Goal: Task Accomplishment & Management: Use online tool/utility

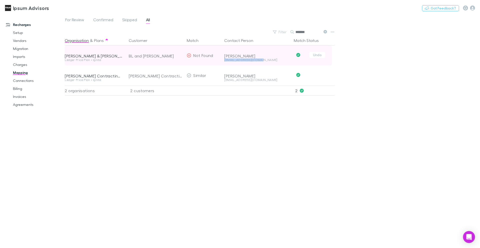
drag, startPoint x: 223, startPoint y: 59, endPoint x: 261, endPoint y: 60, distance: 37.8
click at [261, 60] on div "Janice Humbert bjhumbert@bigpond.com" at bounding box center [256, 56] width 68 height 20
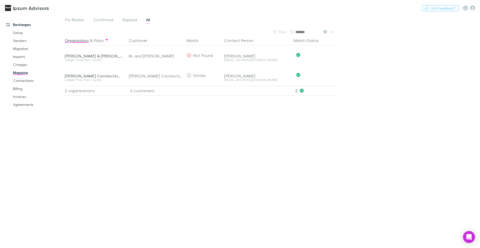
click at [287, 138] on div "Organisation & Plans Customer Match Contact Person Match Status B.L. & J.F. Hum…" at bounding box center [200, 140] width 271 height 209
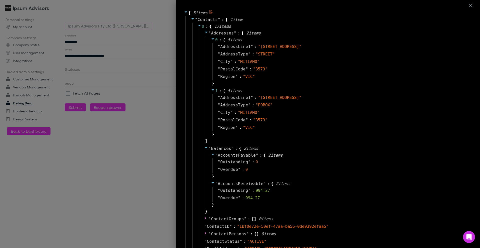
select select "****"
